Goal: Find contact information: Find contact information

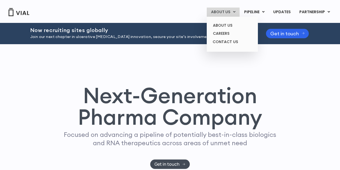
click at [234, 14] on link "ABOUT US" at bounding box center [223, 12] width 33 height 9
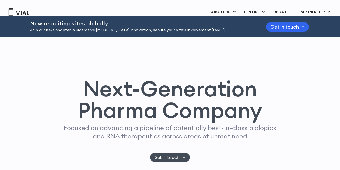
scroll to position [7, 0]
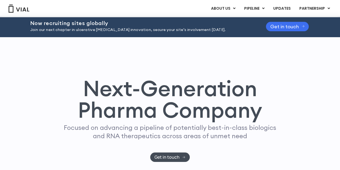
click at [277, 30] on link "Get in touch" at bounding box center [287, 26] width 43 height 9
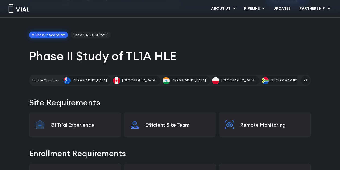
scroll to position [54, 0]
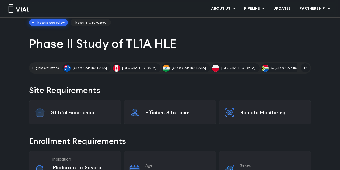
click at [122, 68] on span "[GEOGRAPHIC_DATA]" at bounding box center [139, 67] width 34 height 5
